Goal: Task Accomplishment & Management: Use online tool/utility

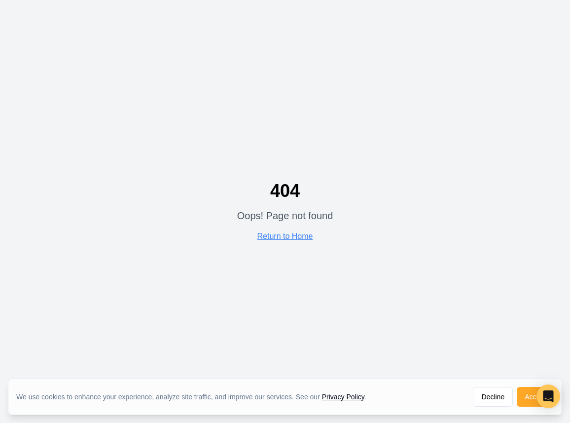
click at [527, 397] on button "Accept" at bounding box center [535, 397] width 37 height 20
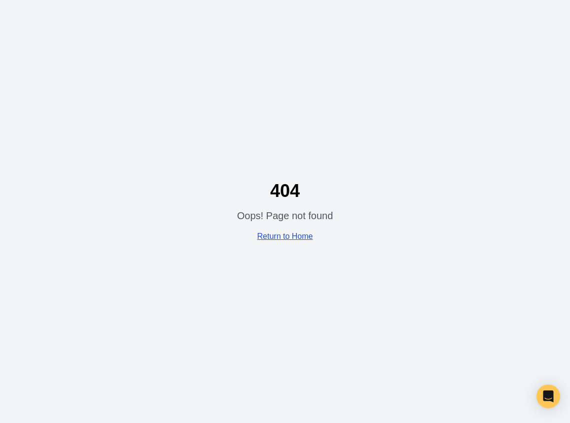
click at [278, 239] on link "Return to Home" at bounding box center [285, 236] width 56 height 8
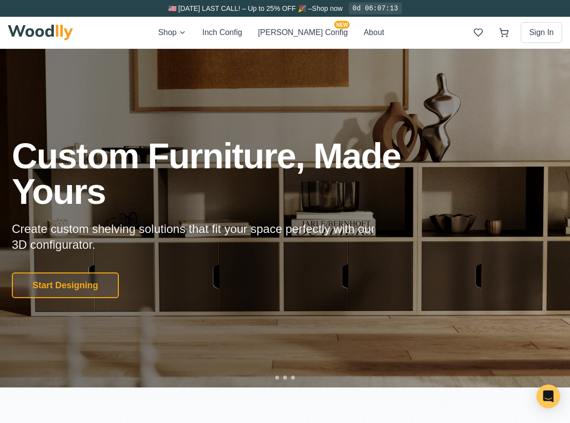
click at [294, 19] on div "Shop Inch Config [PERSON_NAME] Config NEW About Sign In" at bounding box center [285, 33] width 554 height 32
click at [295, 31] on button "[PERSON_NAME] Config NEW" at bounding box center [303, 33] width 90 height 12
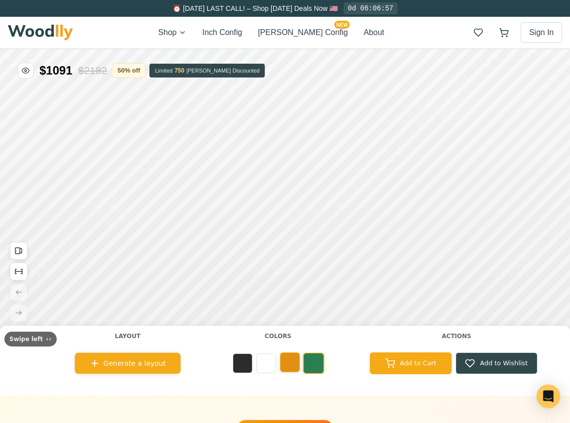
click at [292, 361] on button at bounding box center [290, 362] width 20 height 20
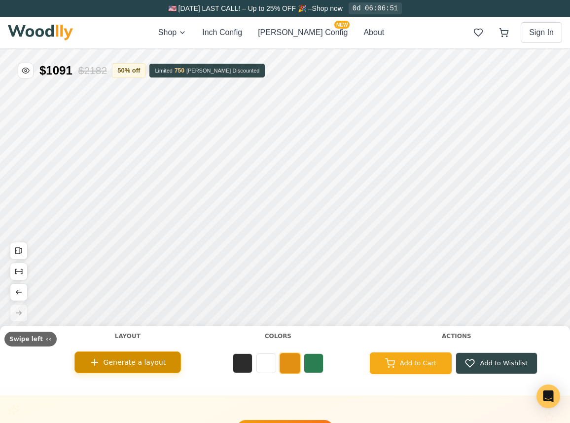
click at [151, 358] on span "Generate a layout" at bounding box center [135, 362] width 63 height 10
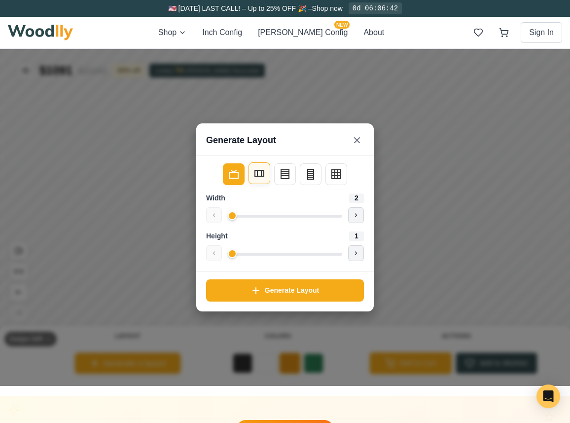
click at [258, 176] on rect at bounding box center [259, 173] width 9 height 6
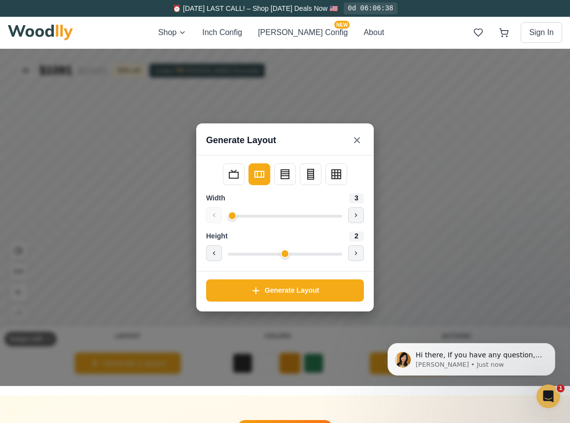
drag, startPoint x: 234, startPoint y: 253, endPoint x: 276, endPoint y: 258, distance: 41.7
type input "2"
click at [276, 255] on input "range" at bounding box center [285, 253] width 114 height 3
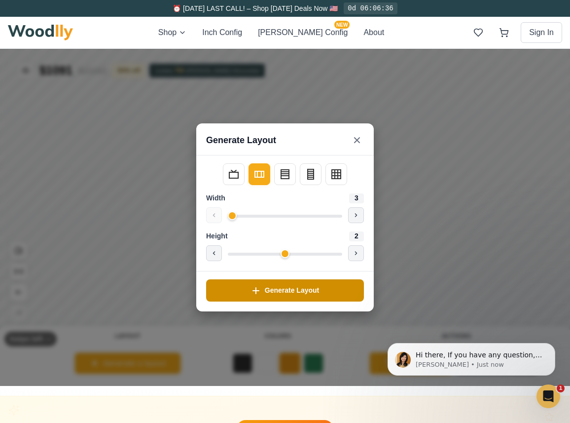
click at [261, 287] on button "Generate Layout" at bounding box center [285, 290] width 158 height 22
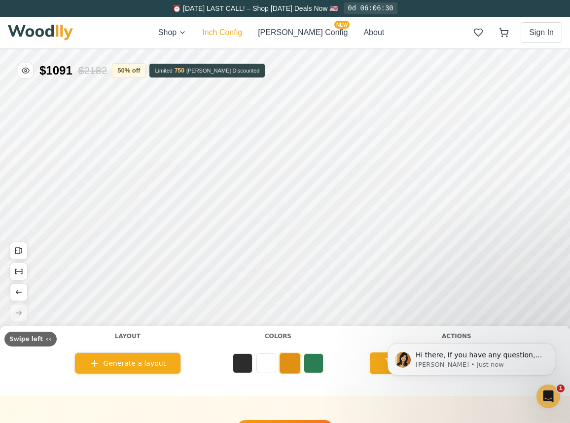
click at [242, 36] on button "Inch Config" at bounding box center [222, 33] width 40 height 12
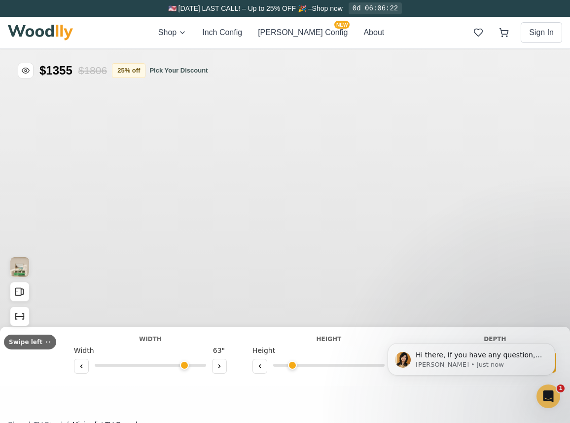
type input "63"
type input "2"
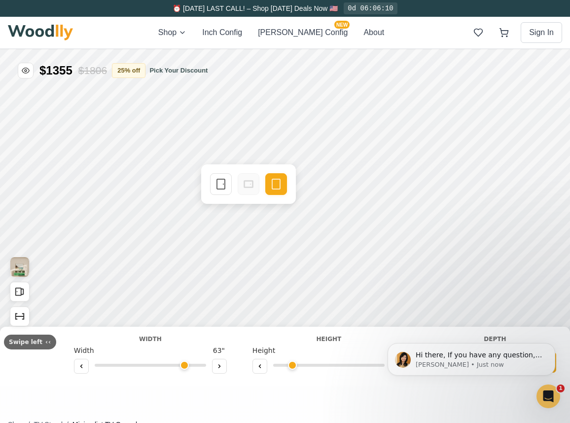
click at [289, 203] on div "Single Door Empty Space" at bounding box center [248, 183] width 95 height 39
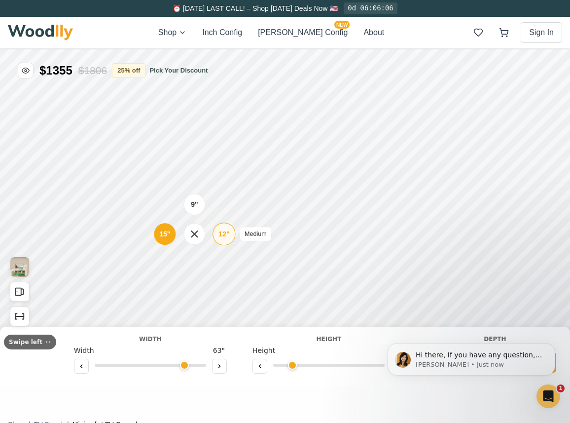
click at [238, 218] on div "9" 12" Medium 15"" at bounding box center [194, 233] width 99 height 99
click at [552, 341] on button "Dismiss notification" at bounding box center [552, 345] width 13 height 13
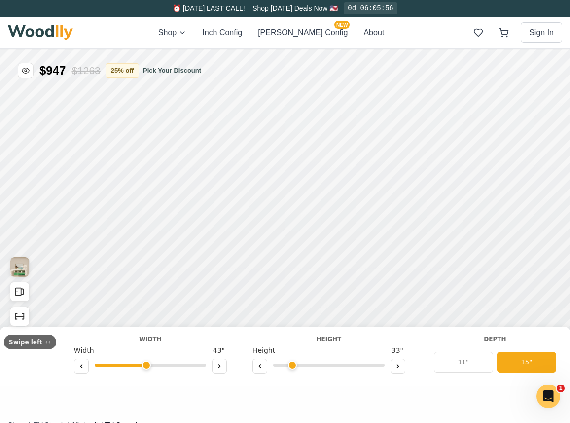
drag, startPoint x: 183, startPoint y: 365, endPoint x: 142, endPoint y: 362, distance: 41.5
type input "43"
click at [142, 363] on input "range" at bounding box center [150, 364] width 111 height 3
click at [223, 170] on div "9" Compact" at bounding box center [216, 166] width 23 height 23
drag, startPoint x: 291, startPoint y: 365, endPoint x: 308, endPoint y: 364, distance: 16.8
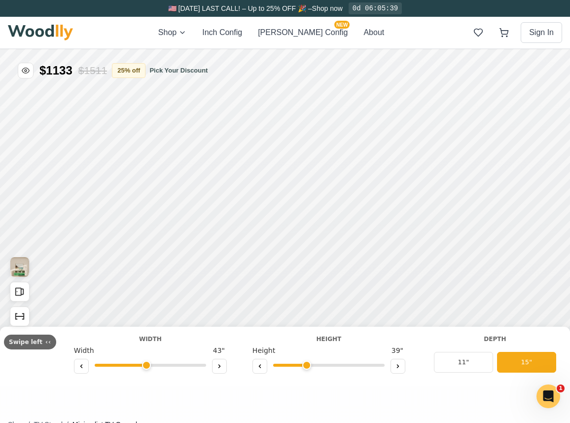
type input "3"
click at [308, 364] on input "range" at bounding box center [328, 364] width 111 height 3
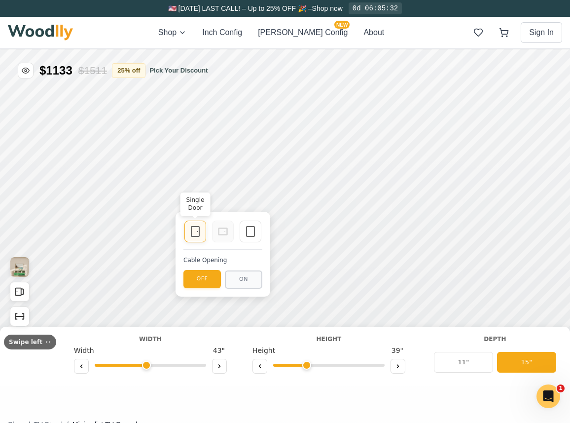
click at [196, 228] on icon at bounding box center [195, 231] width 12 height 12
click at [246, 233] on icon at bounding box center [251, 231] width 12 height 12
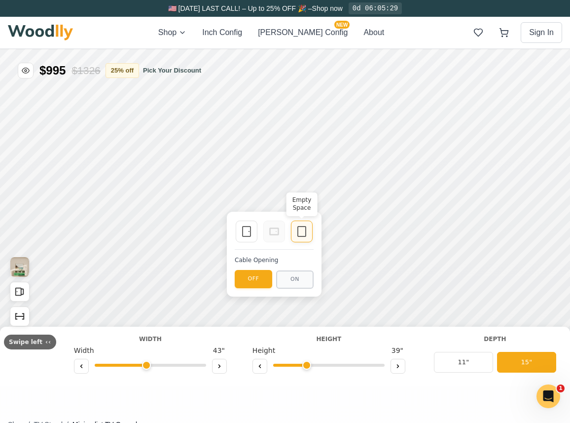
click at [303, 227] on icon at bounding box center [302, 231] width 12 height 12
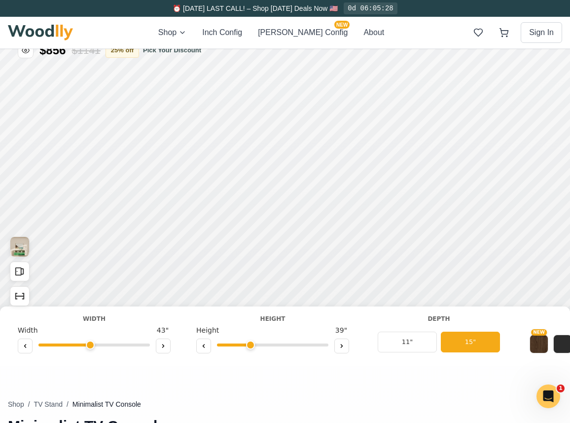
scroll to position [33, 0]
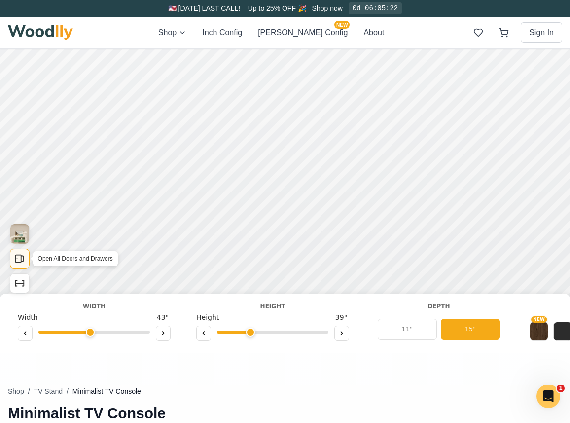
click at [25, 262] on icon "Open All Doors and Drawers" at bounding box center [19, 258] width 11 height 11
click at [25, 262] on button "Close All Doors and Drawers" at bounding box center [20, 259] width 20 height 20
click at [20, 237] on img "View Gallery" at bounding box center [19, 234] width 19 height 20
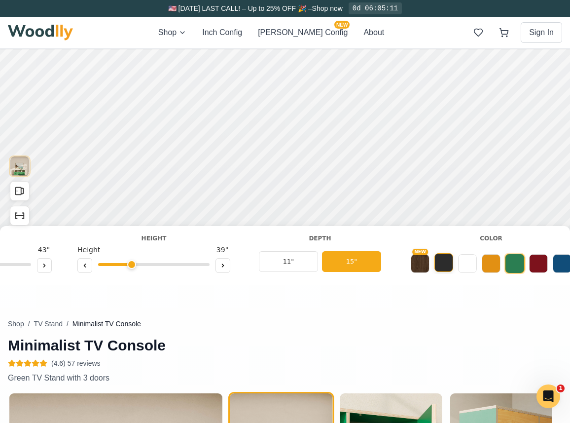
scroll to position [0, 212]
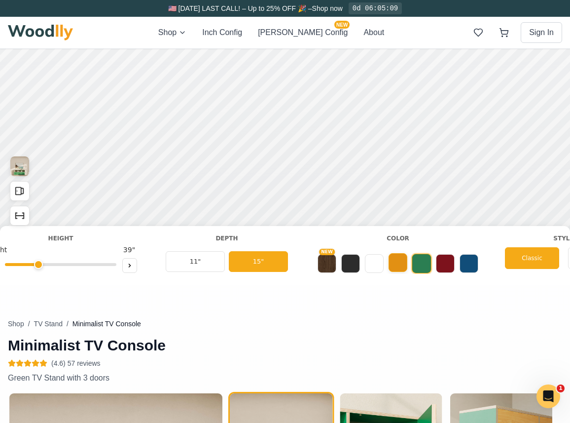
click at [396, 264] on button at bounding box center [398, 262] width 19 height 19
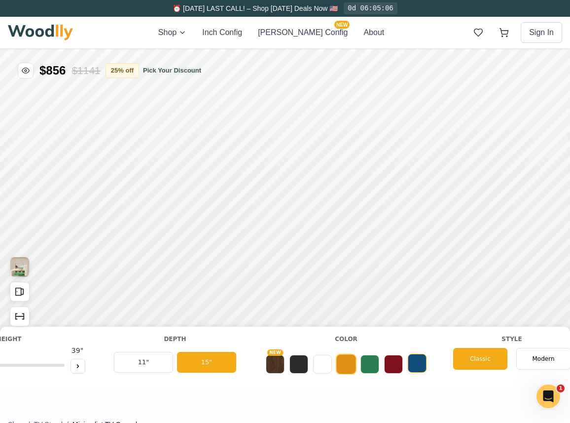
scroll to position [0, 269]
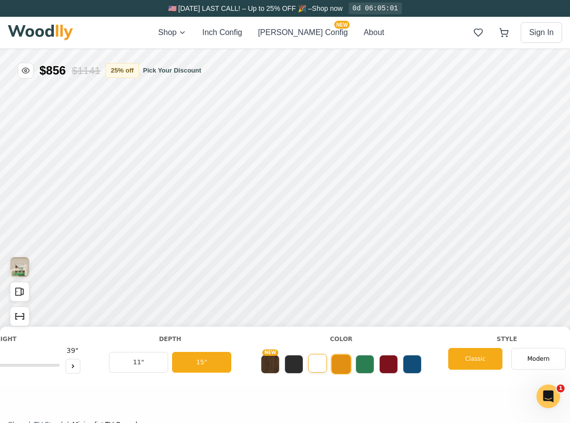
click at [322, 362] on button at bounding box center [317, 363] width 19 height 19
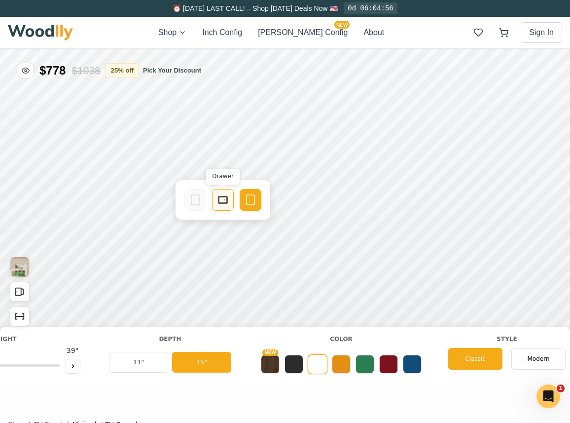
click at [222, 201] on icon at bounding box center [223, 200] width 12 height 12
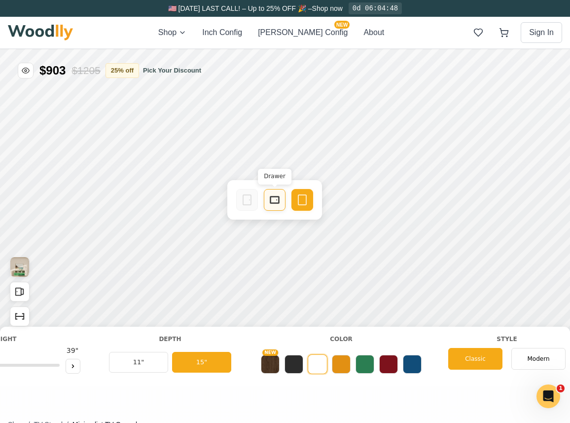
click at [273, 207] on div "Drawer" at bounding box center [275, 200] width 22 height 22
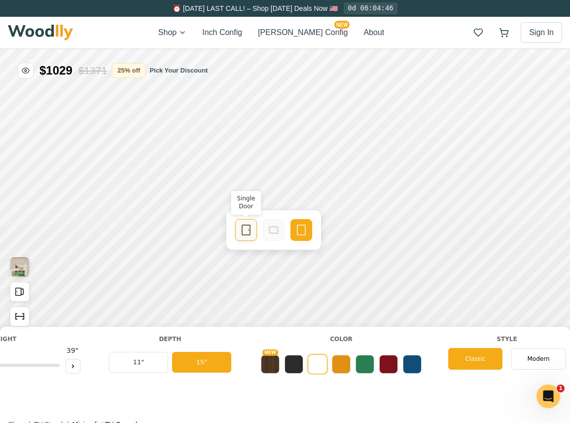
click at [245, 231] on icon at bounding box center [246, 230] width 12 height 12
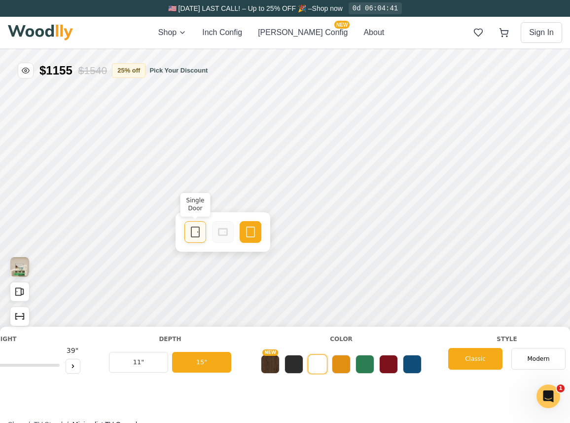
click at [192, 229] on icon at bounding box center [195, 232] width 12 height 12
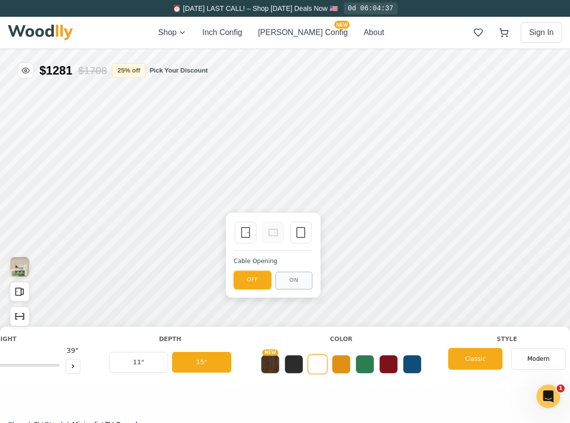
click at [251, 280] on button "OFF" at bounding box center [252, 280] width 37 height 18
click at [293, 235] on div "Empty Space" at bounding box center [301, 232] width 22 height 22
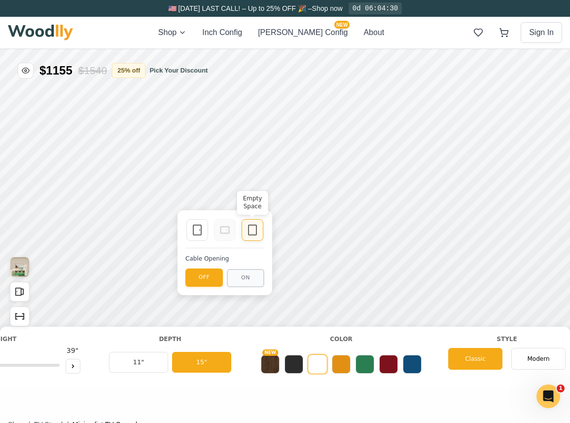
click at [253, 226] on icon at bounding box center [253, 230] width 12 height 12
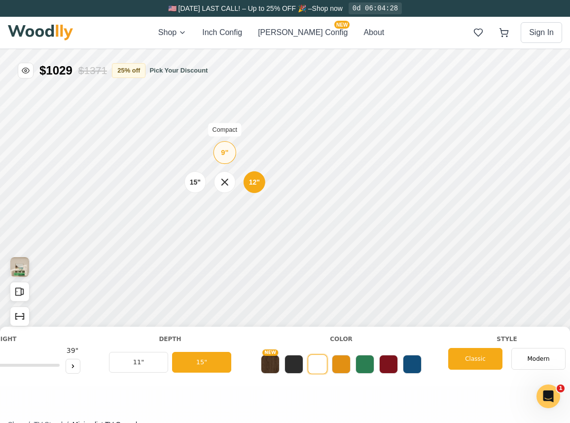
click at [228, 156] on div "9" Compact" at bounding box center [225, 152] width 23 height 23
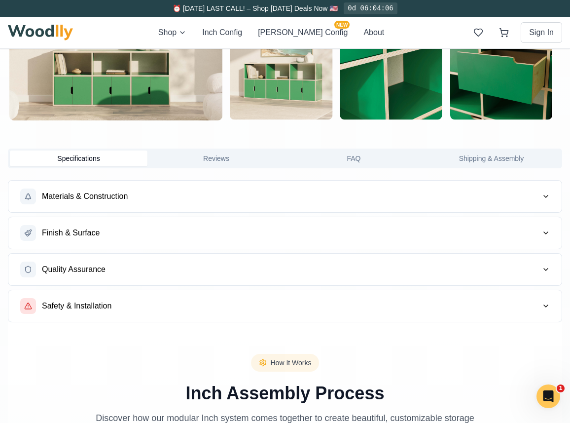
scroll to position [0, 0]
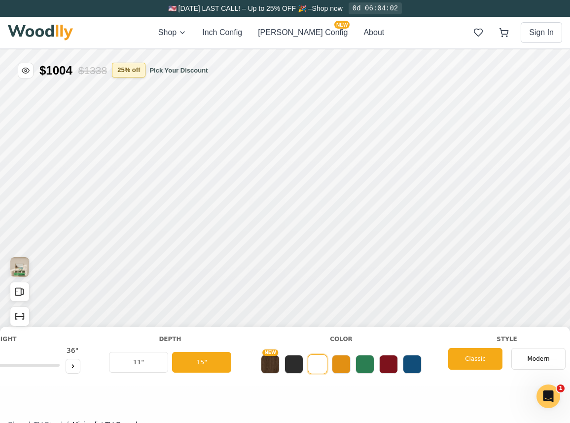
click at [145, 72] on button "25 % off" at bounding box center [129, 70] width 34 height 15
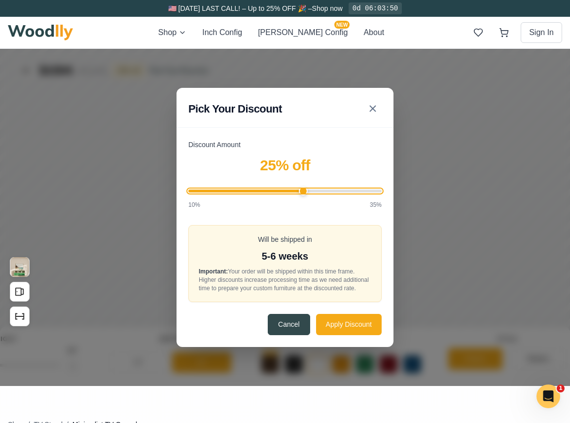
drag, startPoint x: 302, startPoint y: 189, endPoint x: 301, endPoint y: 217, distance: 28.6
click at [301, 192] on input "Discount Amount" at bounding box center [284, 190] width 193 height 3
type input "25"
click at [304, 189] on input "Discount Amount" at bounding box center [284, 190] width 193 height 3
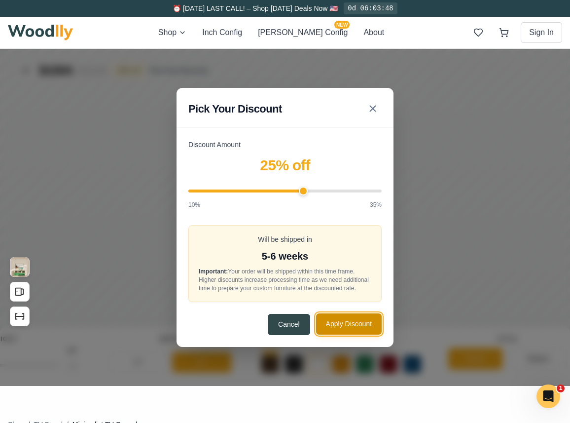
click at [325, 324] on button "Apply Discount" at bounding box center [349, 323] width 66 height 21
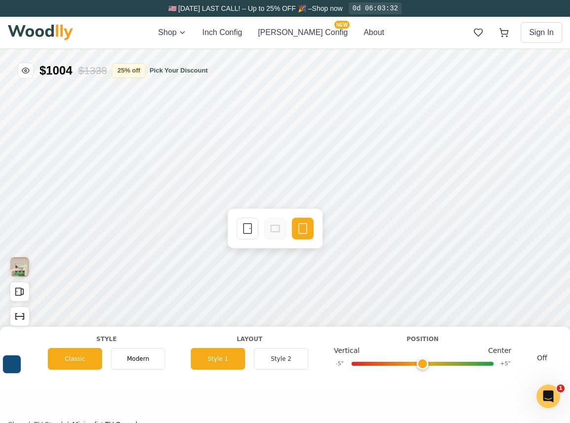
scroll to position [0, 697]
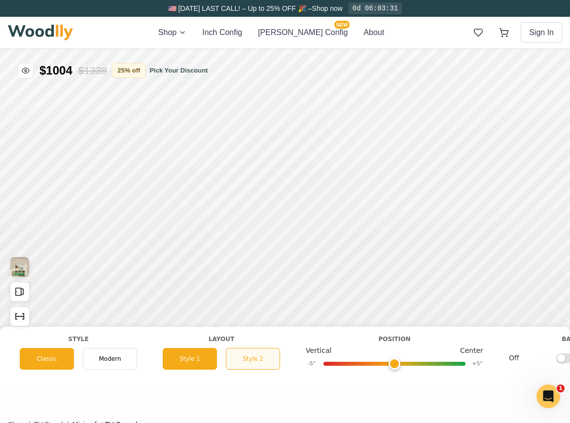
click at [261, 358] on button "Style 2" at bounding box center [253, 359] width 54 height 22
click at [190, 362] on button "Style 1" at bounding box center [190, 359] width 54 height 22
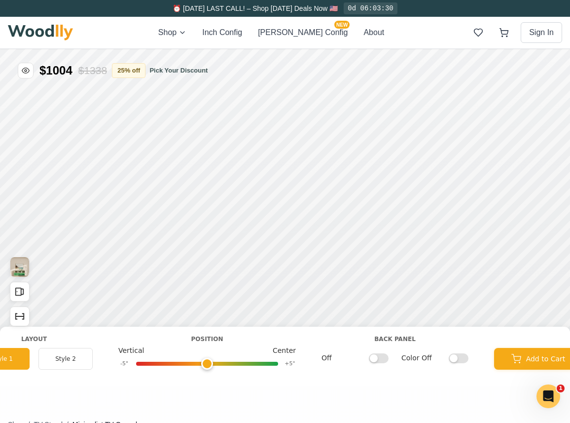
scroll to position [0, 930]
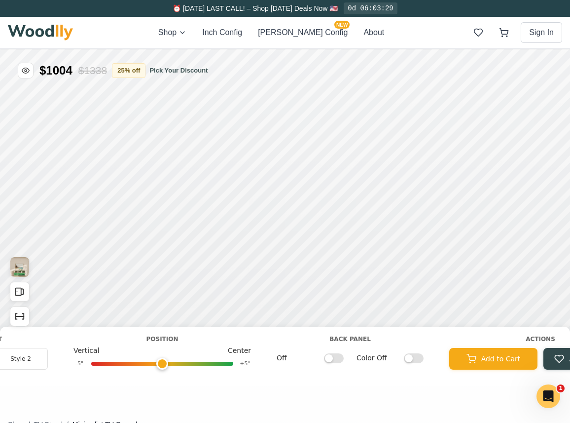
click at [339, 358] on input "Off" at bounding box center [334, 358] width 20 height 10
checkbox input "true"
click at [408, 356] on input "Color Off" at bounding box center [414, 358] width 20 height 10
click at [408, 356] on input "Color On" at bounding box center [414, 358] width 20 height 10
click at [408, 356] on input "Color Off" at bounding box center [414, 358] width 20 height 10
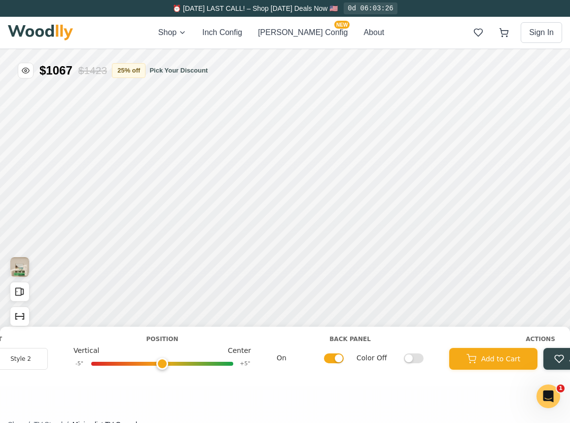
checkbox input "true"
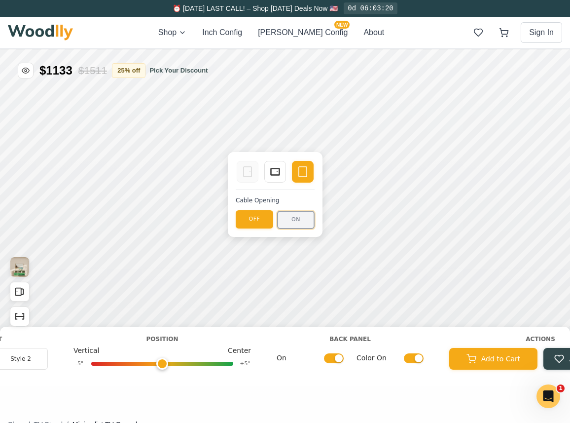
click at [292, 219] on button "ON" at bounding box center [295, 220] width 37 height 18
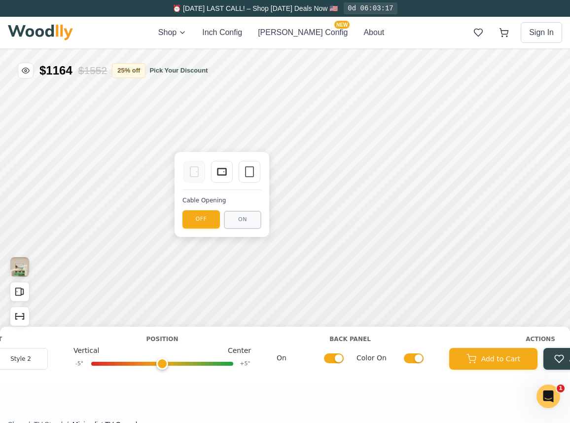
click at [262, 178] on div "Drawer Empty Space Cable Opening OFF ON" at bounding box center [222, 194] width 95 height 85
click at [248, 217] on button "ON" at bounding box center [242, 220] width 37 height 18
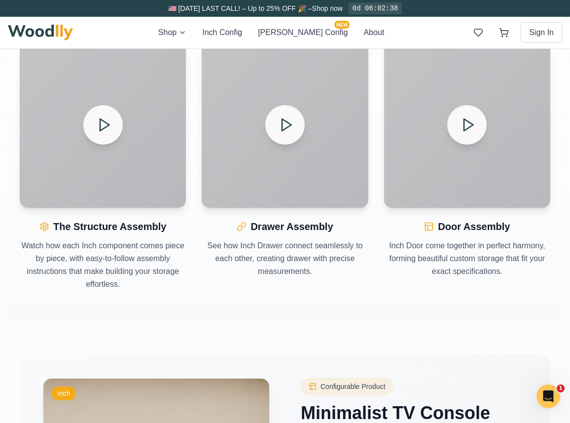
scroll to position [0, 0]
